Goal: Task Accomplishment & Management: Understand process/instructions

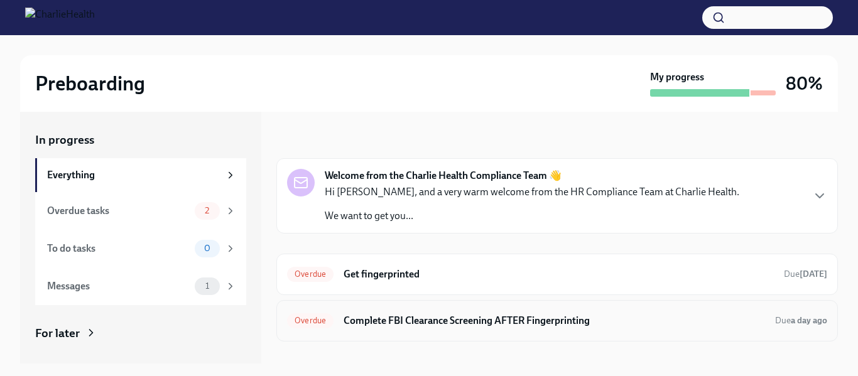
click at [457, 323] on h6 "Complete FBI Clearance Screening AFTER Fingerprinting" at bounding box center [553, 321] width 421 height 14
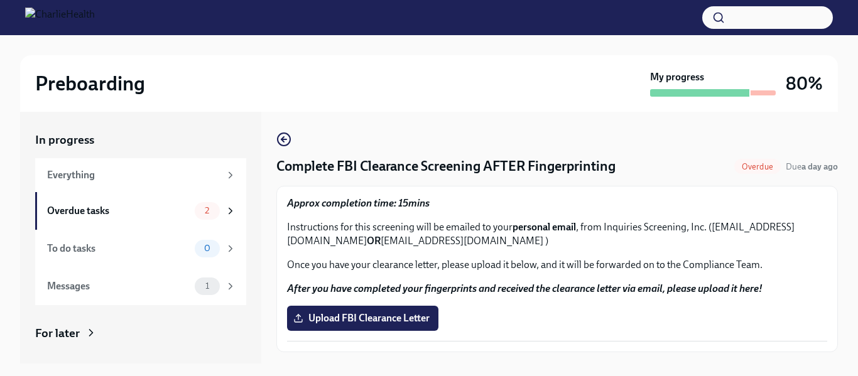
scroll to position [23, 0]
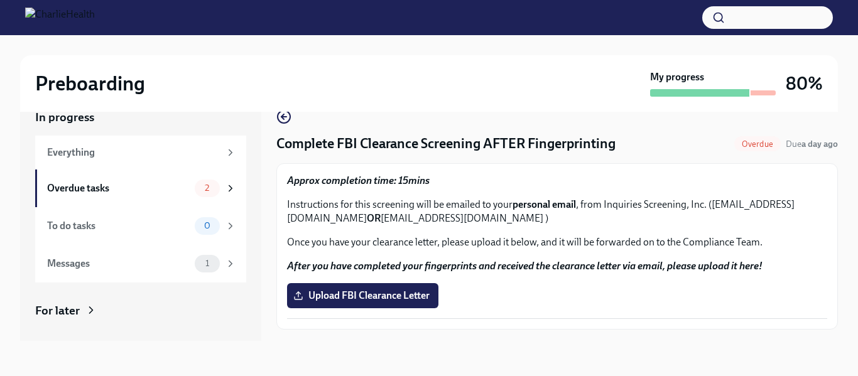
click at [291, 125] on div "Complete FBI Clearance Screening AFTER Fingerprinting Overdue Due a day ago App…" at bounding box center [556, 219] width 561 height 220
click at [283, 117] on icon "button" at bounding box center [283, 117] width 5 height 0
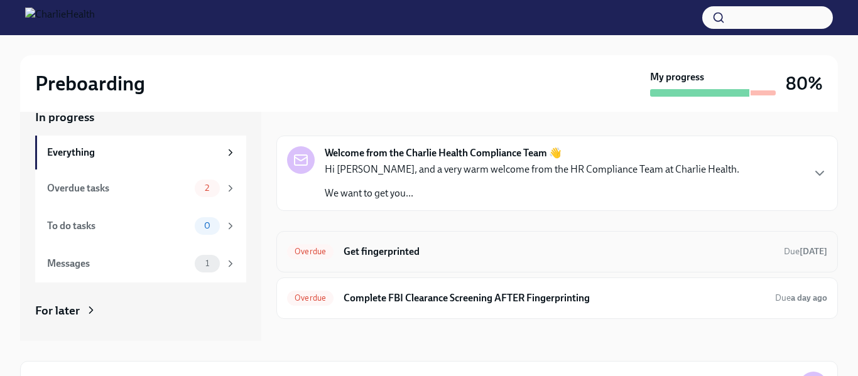
click at [372, 250] on h6 "Get fingerprinted" at bounding box center [558, 252] width 430 height 14
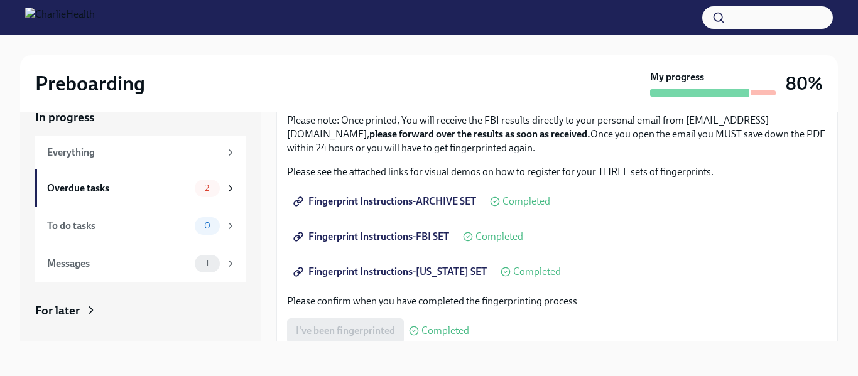
scroll to position [118, 0]
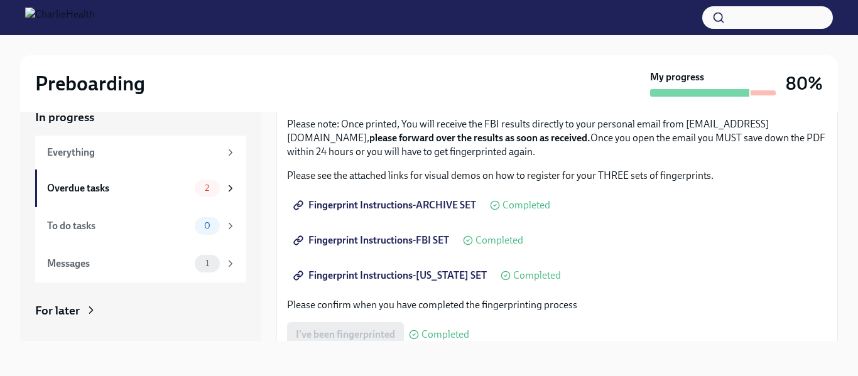
click at [413, 237] on span "Fingerprint Instructions-FBI SET" at bounding box center [372, 240] width 153 height 13
